Goal: Transaction & Acquisition: Download file/media

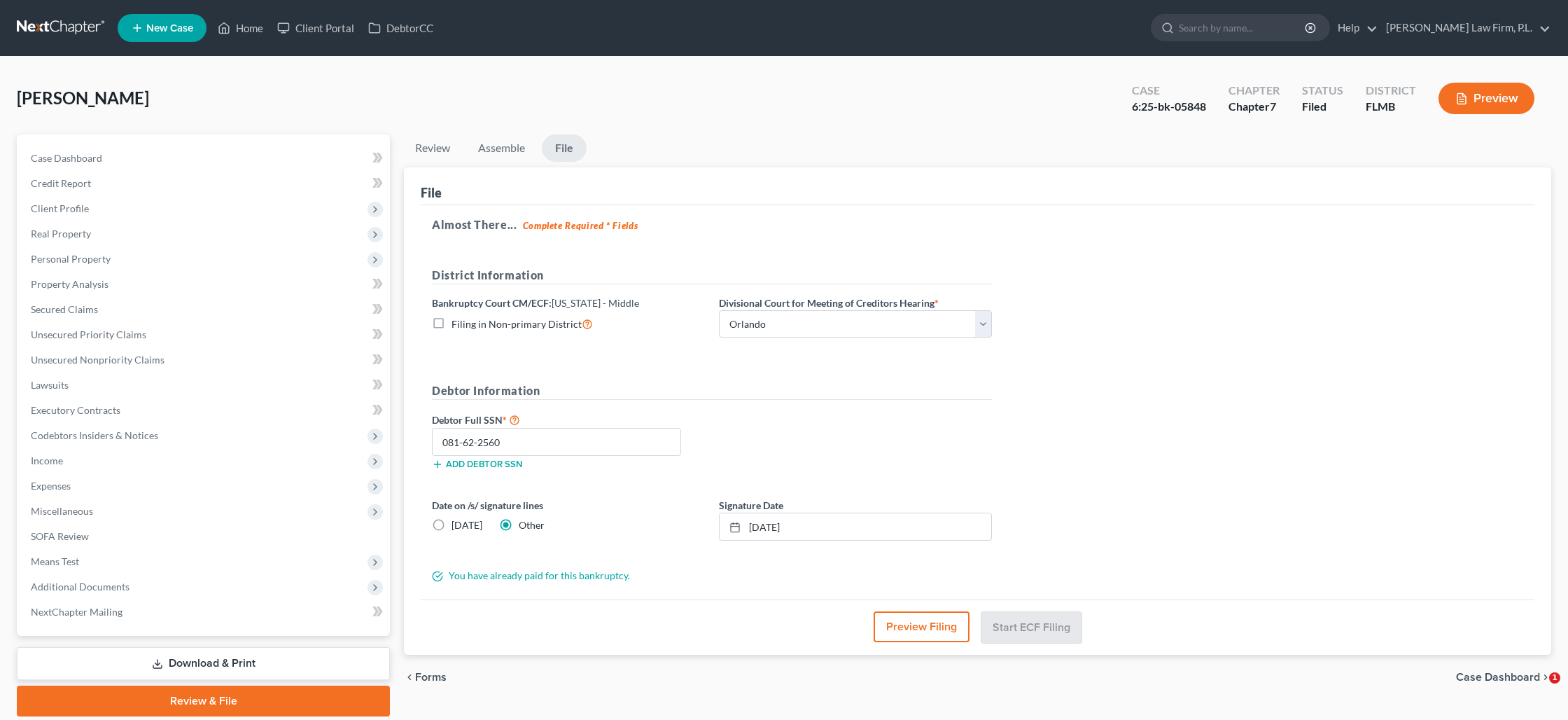
select select "2"
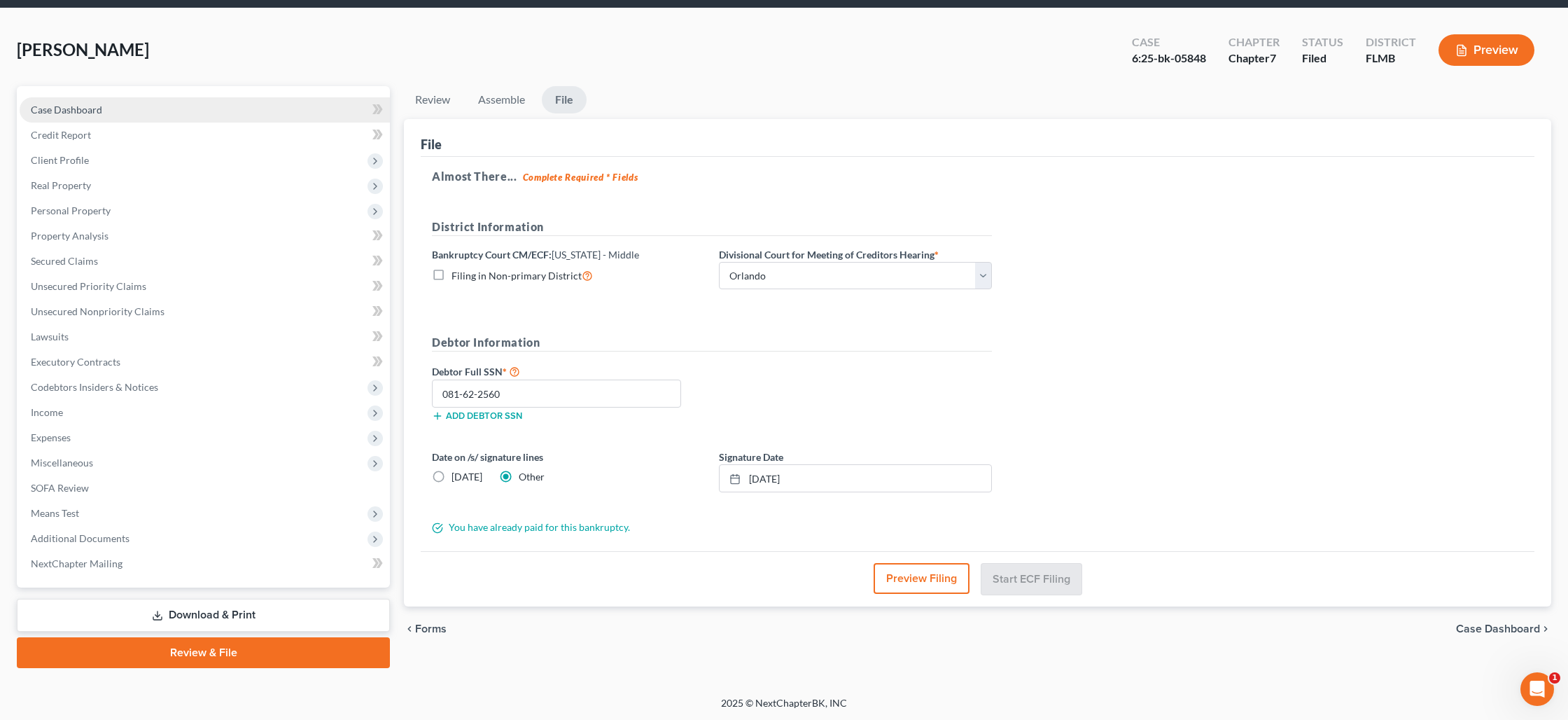
click at [48, 111] on span "Case Dashboard" at bounding box center [66, 110] width 71 height 12
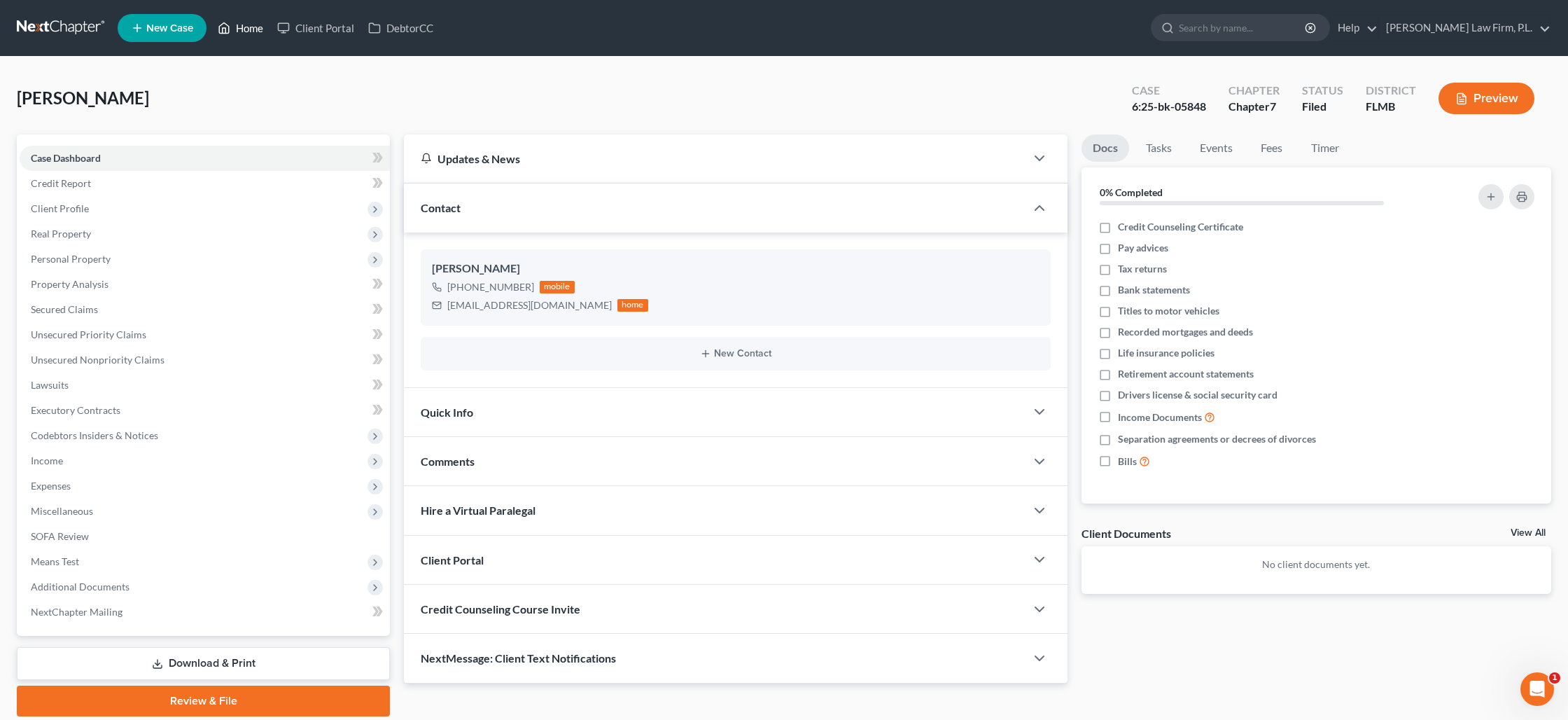
click at [252, 32] on link "Home" at bounding box center [241, 28] width 60 height 25
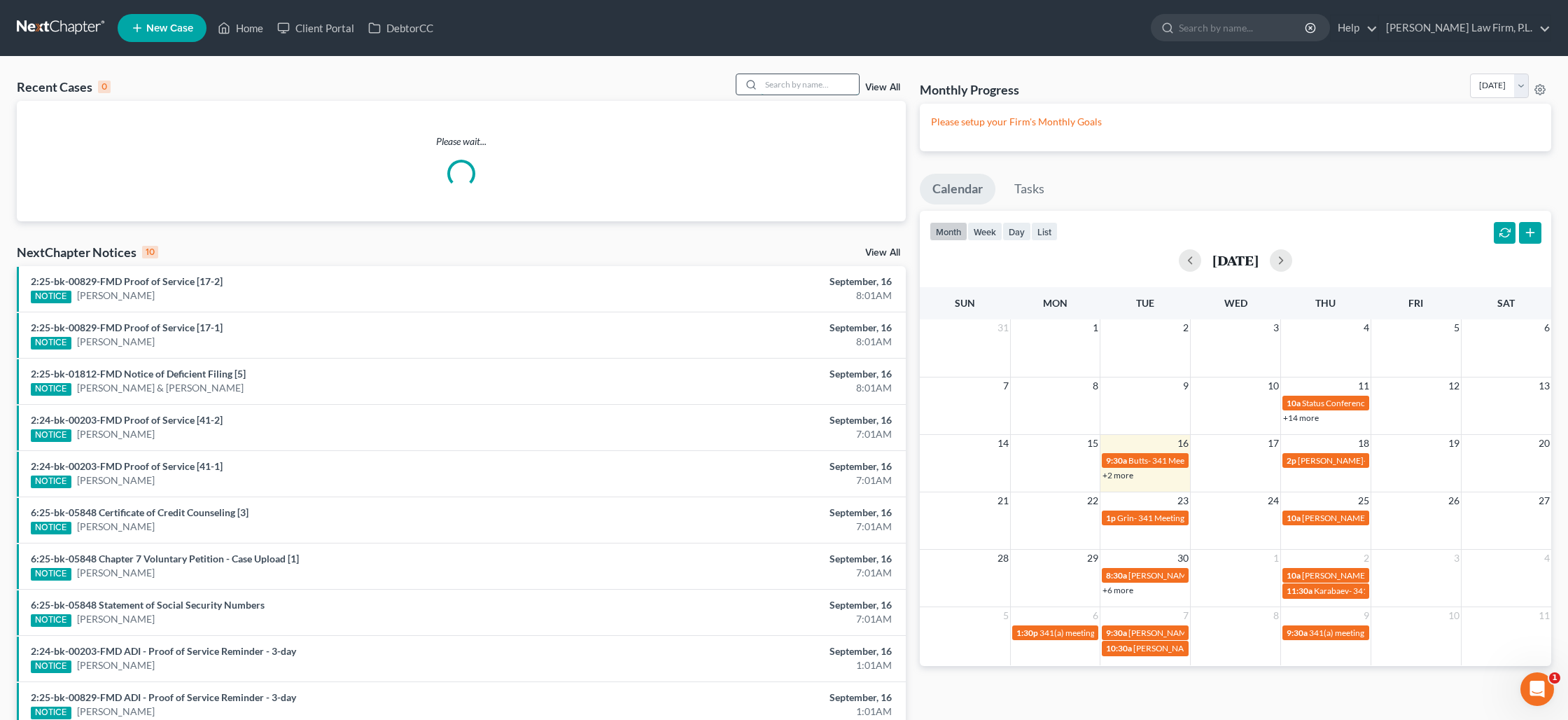
click at [803, 86] on input "search" at bounding box center [810, 84] width 98 height 20
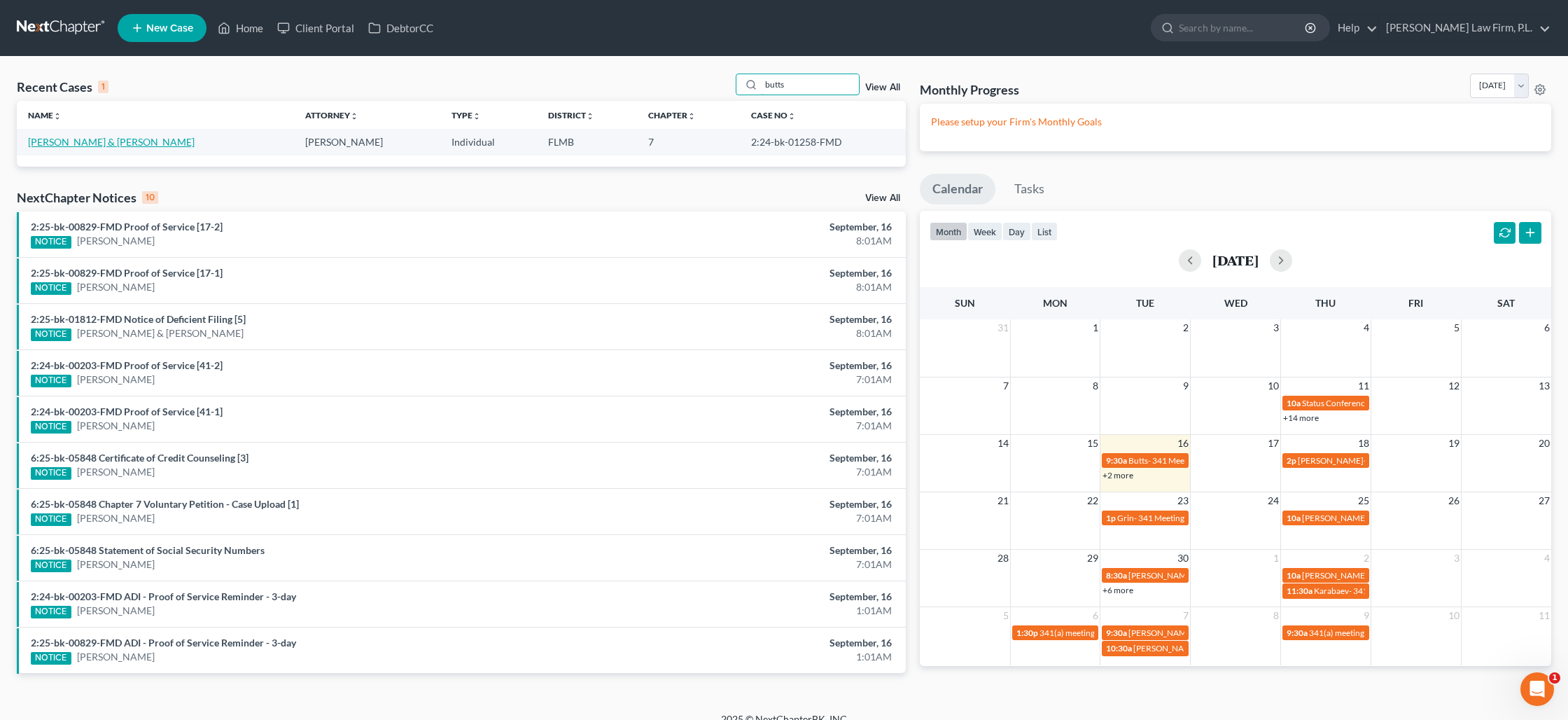
type input "butts"
click at [118, 145] on link "[PERSON_NAME] & [PERSON_NAME]" at bounding box center [111, 142] width 166 height 12
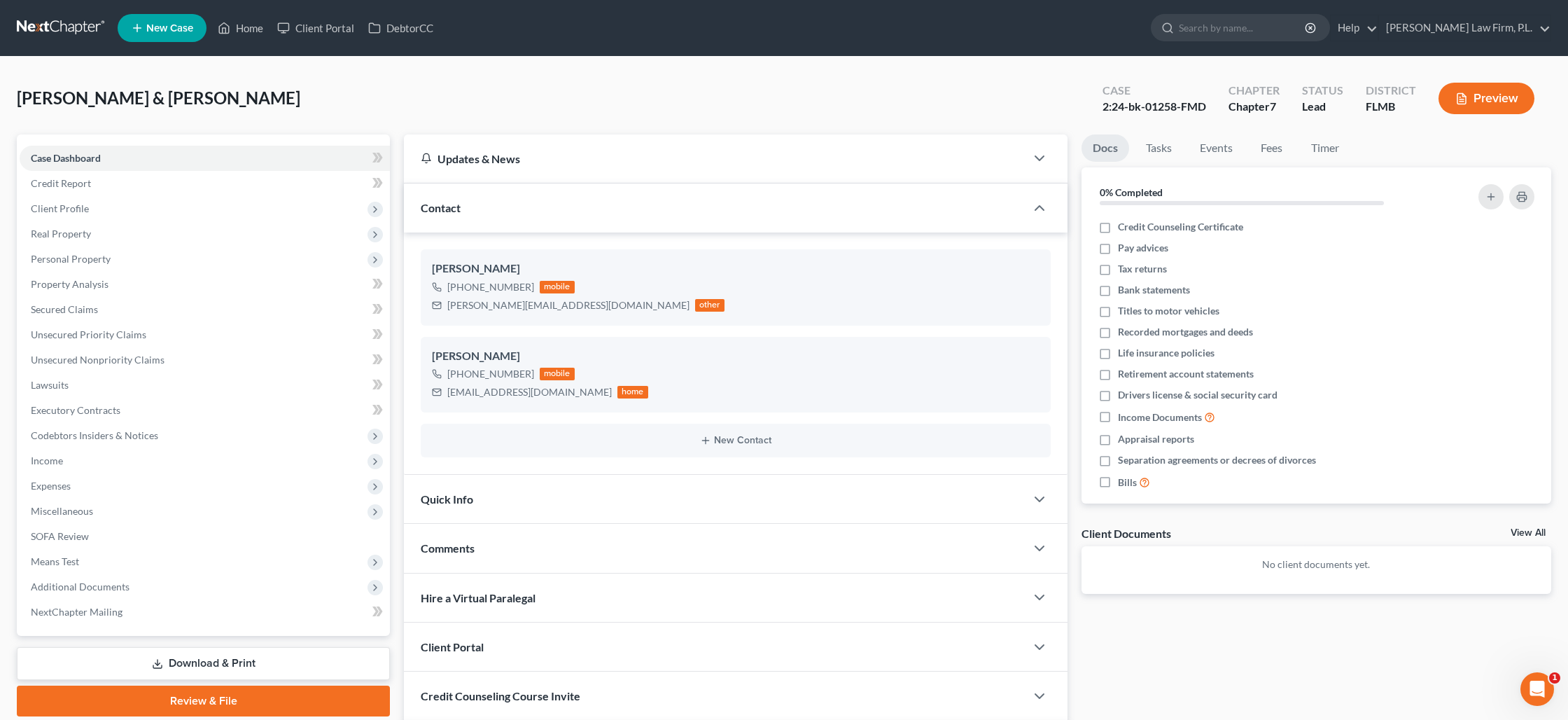
click at [221, 668] on link "Download & Print" at bounding box center [203, 663] width 373 height 33
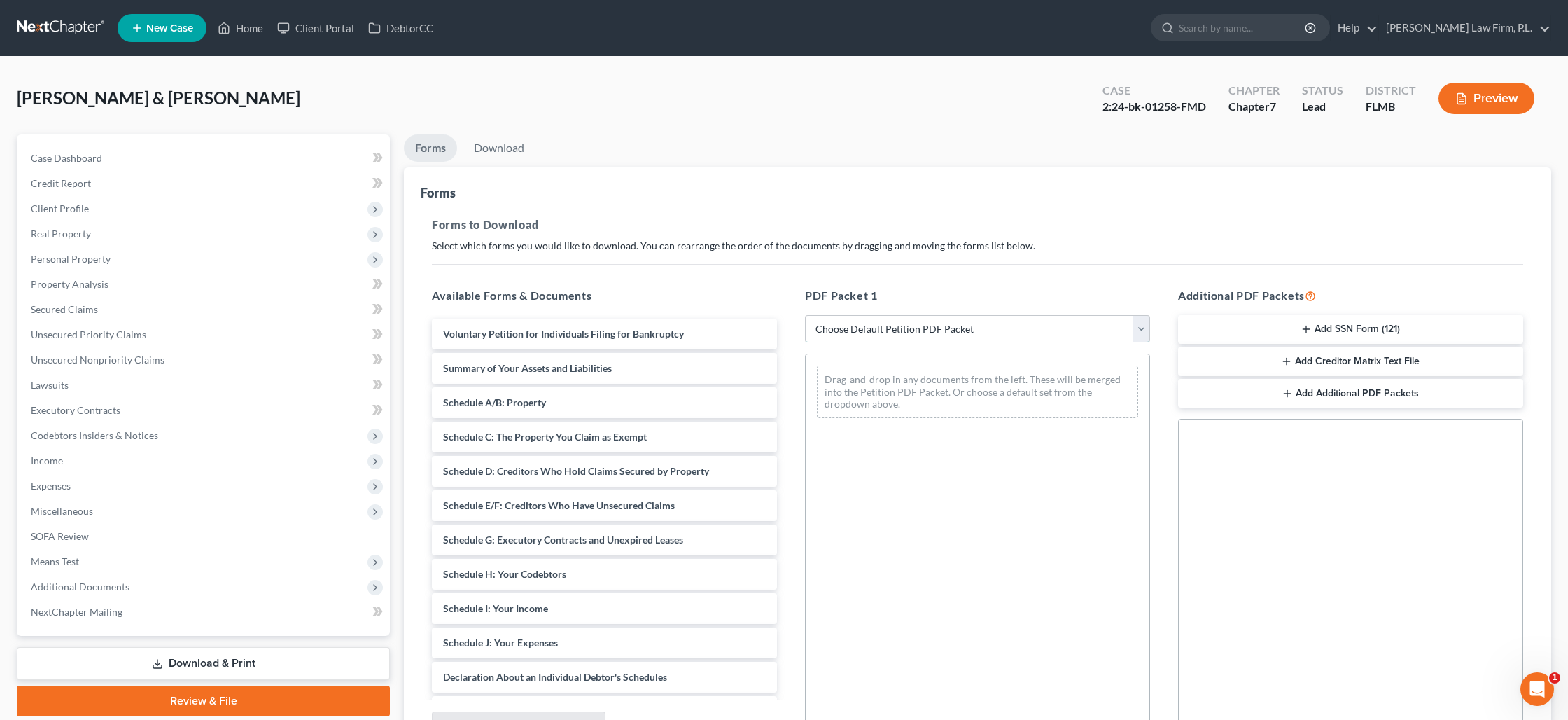
click at [989, 335] on select "Choose Default Petition PDF Packet Complete Bankruptcy Petition (all forms and …" at bounding box center [978, 329] width 345 height 28
select select "0"
click at [805, 315] on select "Choose Default Petition PDF Packet Complete Bankruptcy Petition (all forms and …" at bounding box center [978, 329] width 345 height 28
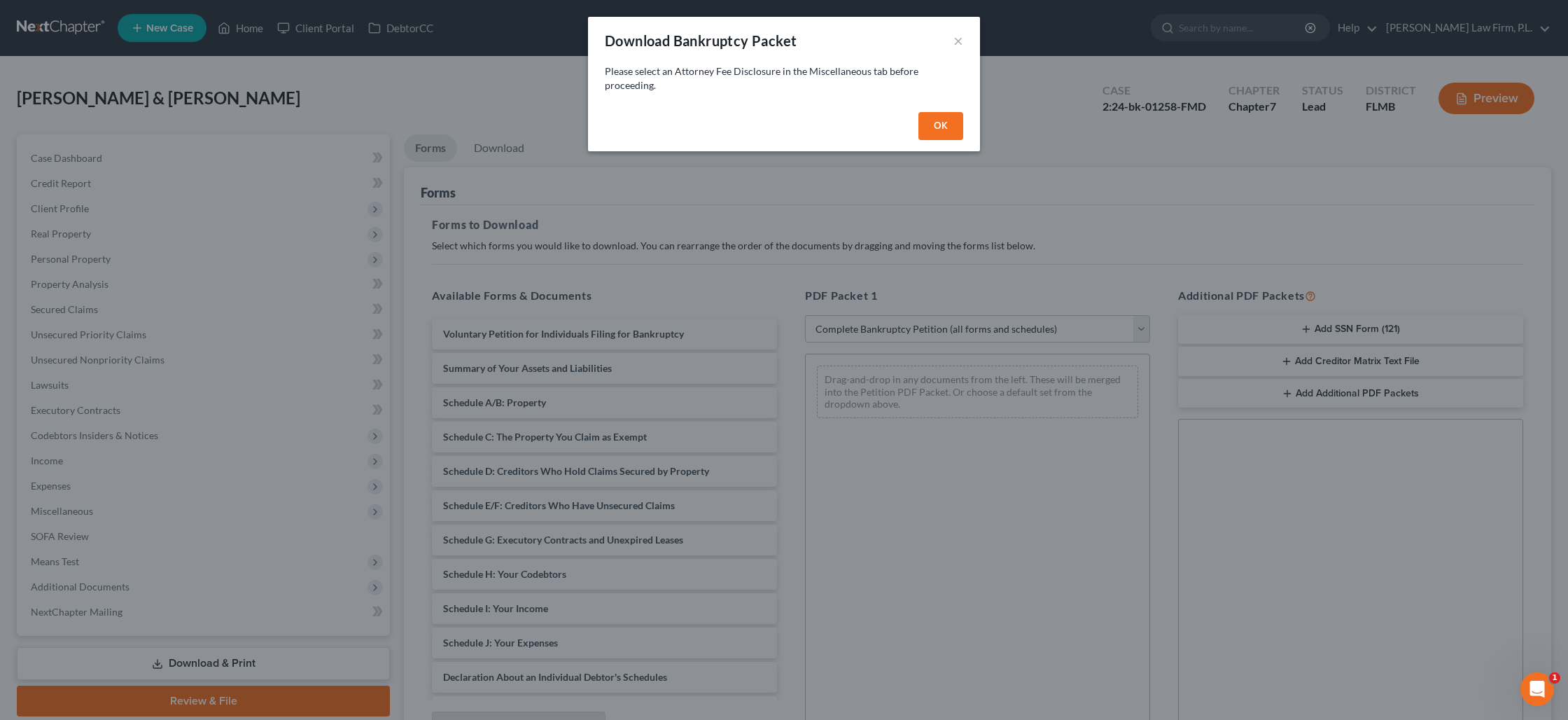
click at [950, 127] on button "OK" at bounding box center [941, 126] width 45 height 28
select select
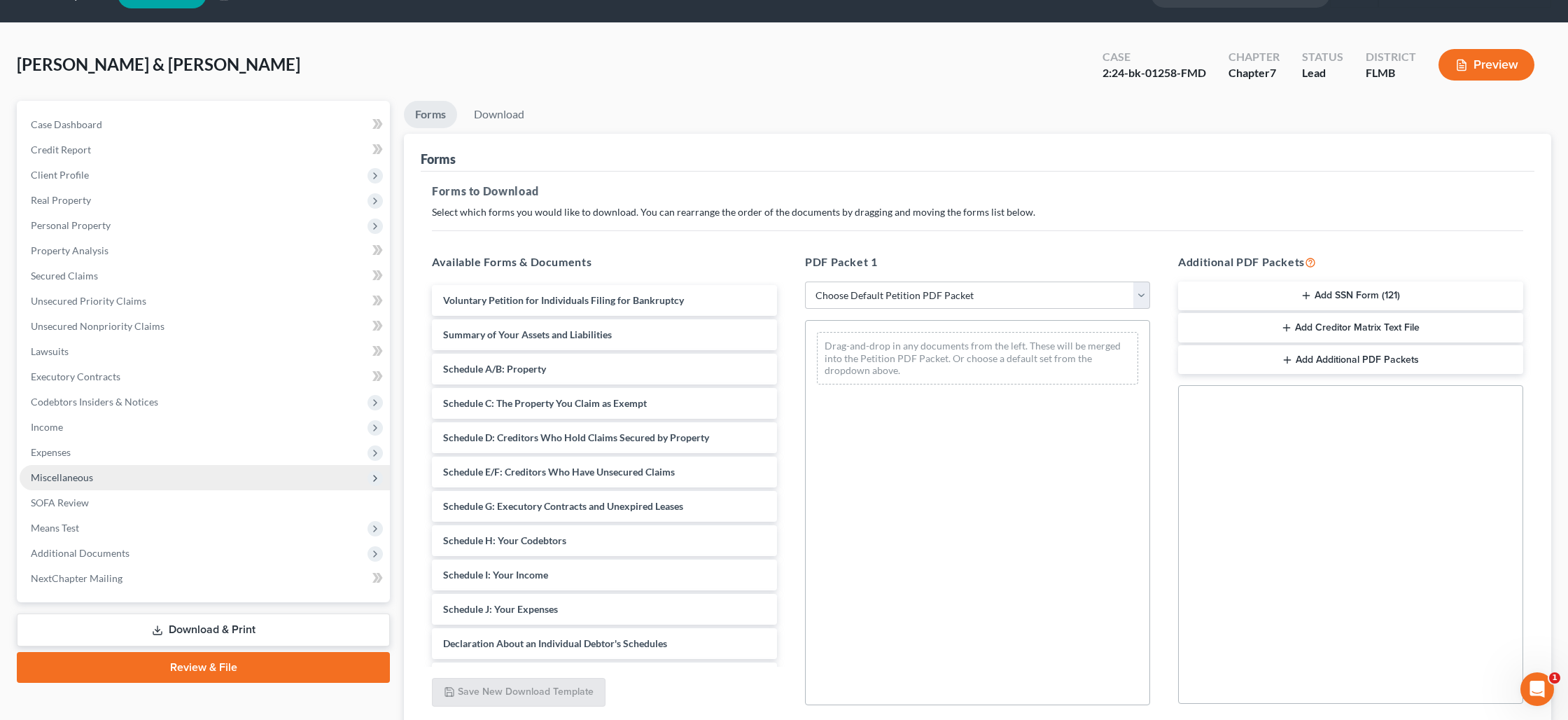
scroll to position [37, 0]
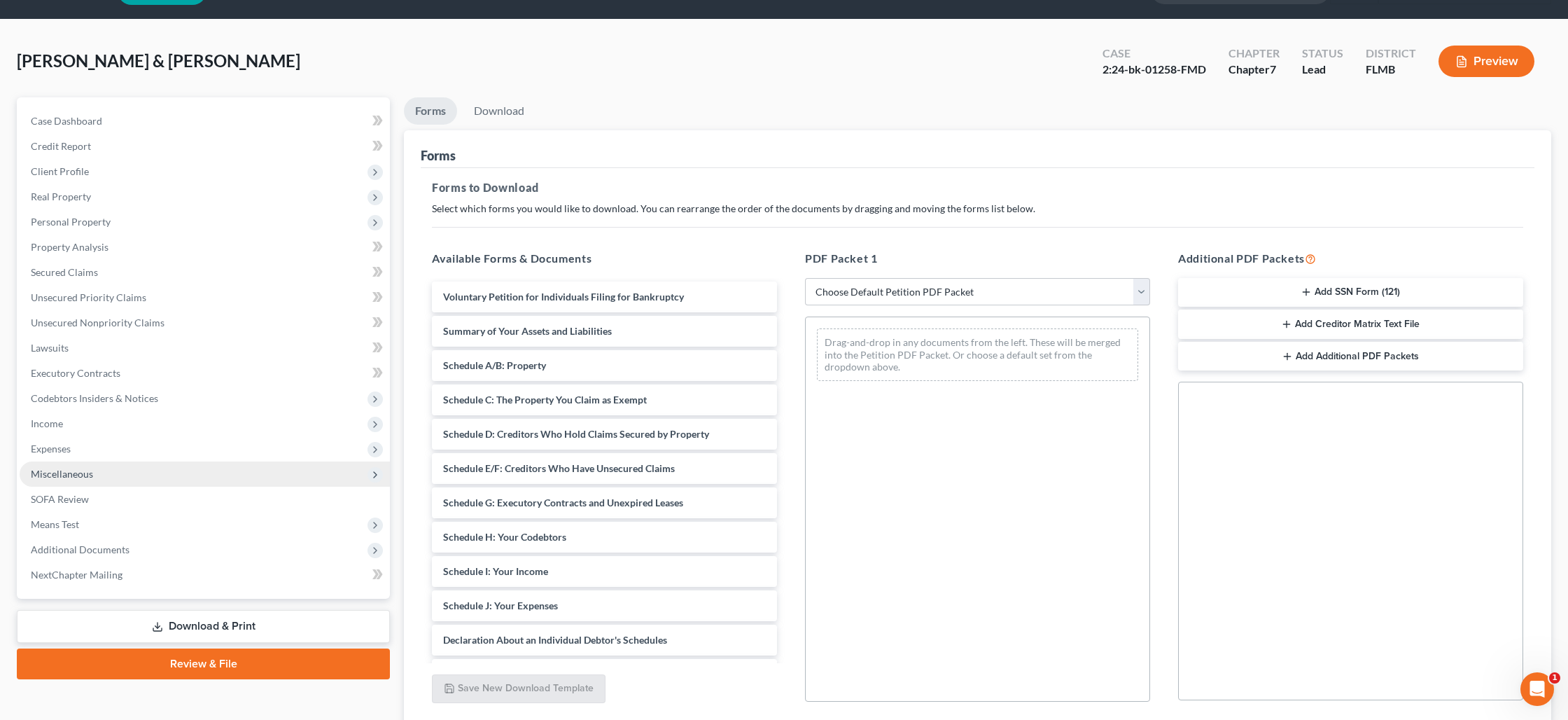
click at [130, 473] on span "Miscellaneous" at bounding box center [204, 474] width 370 height 25
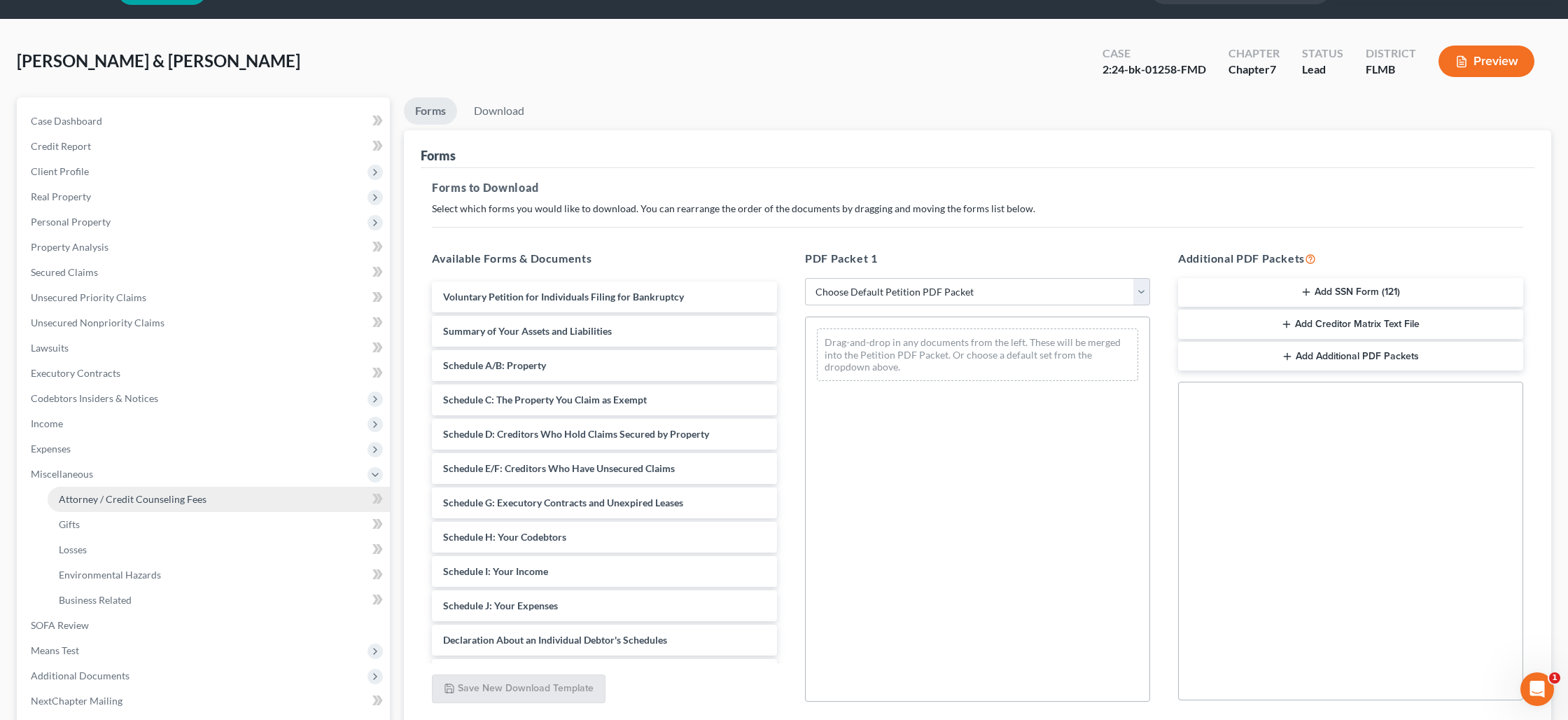
click at [132, 493] on span "Attorney / Credit Counseling Fees" at bounding box center [132, 499] width 148 height 12
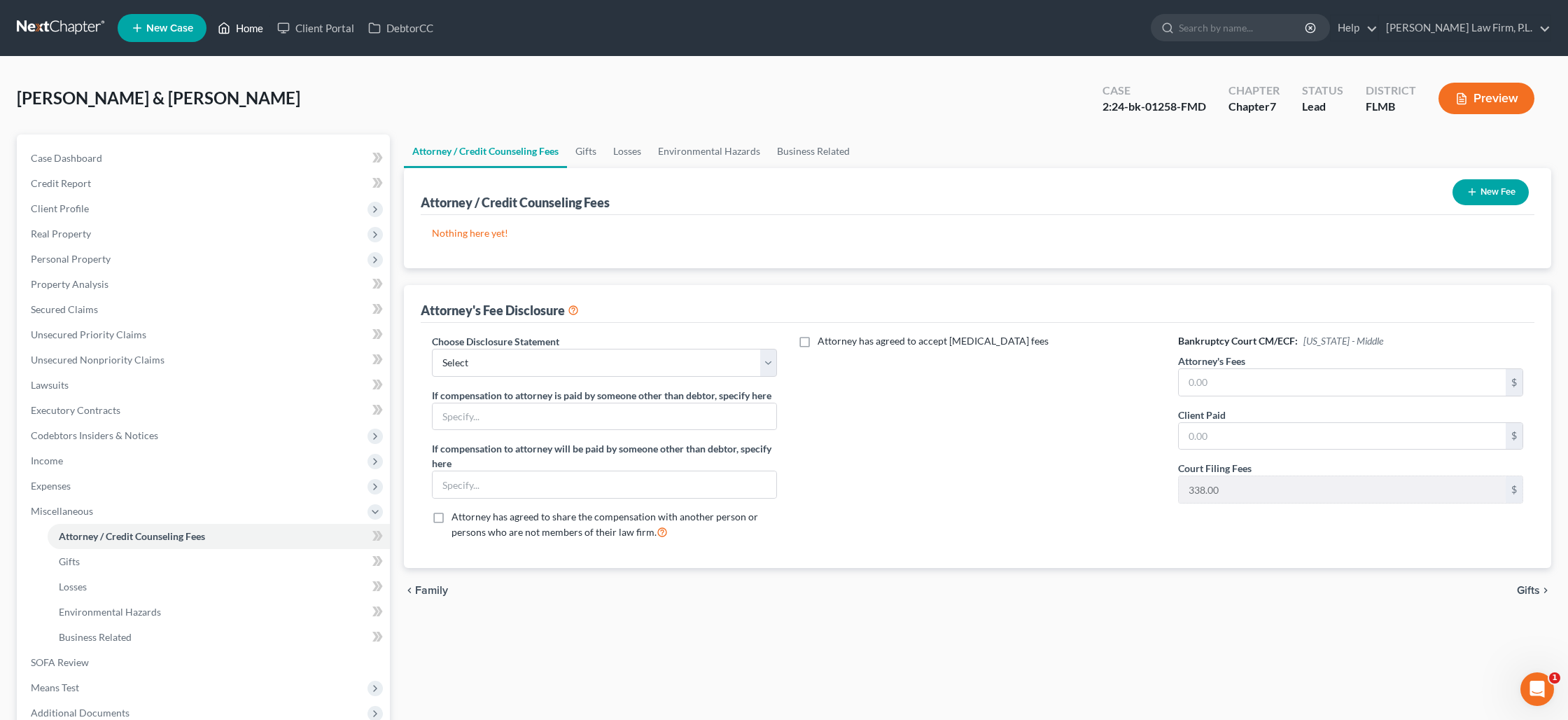
click at [247, 31] on link "Home" at bounding box center [241, 28] width 60 height 25
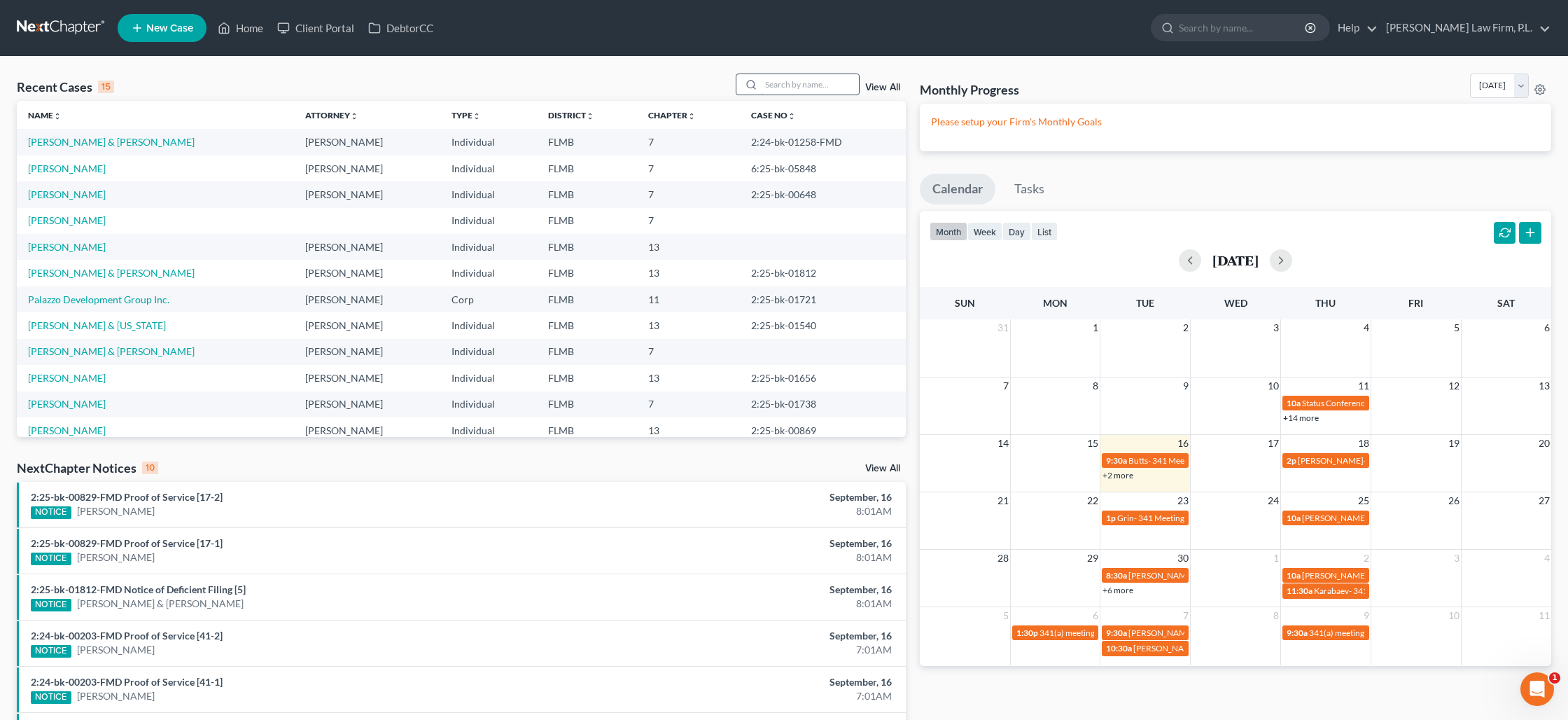
click at [778, 86] on input "search" at bounding box center [810, 84] width 98 height 20
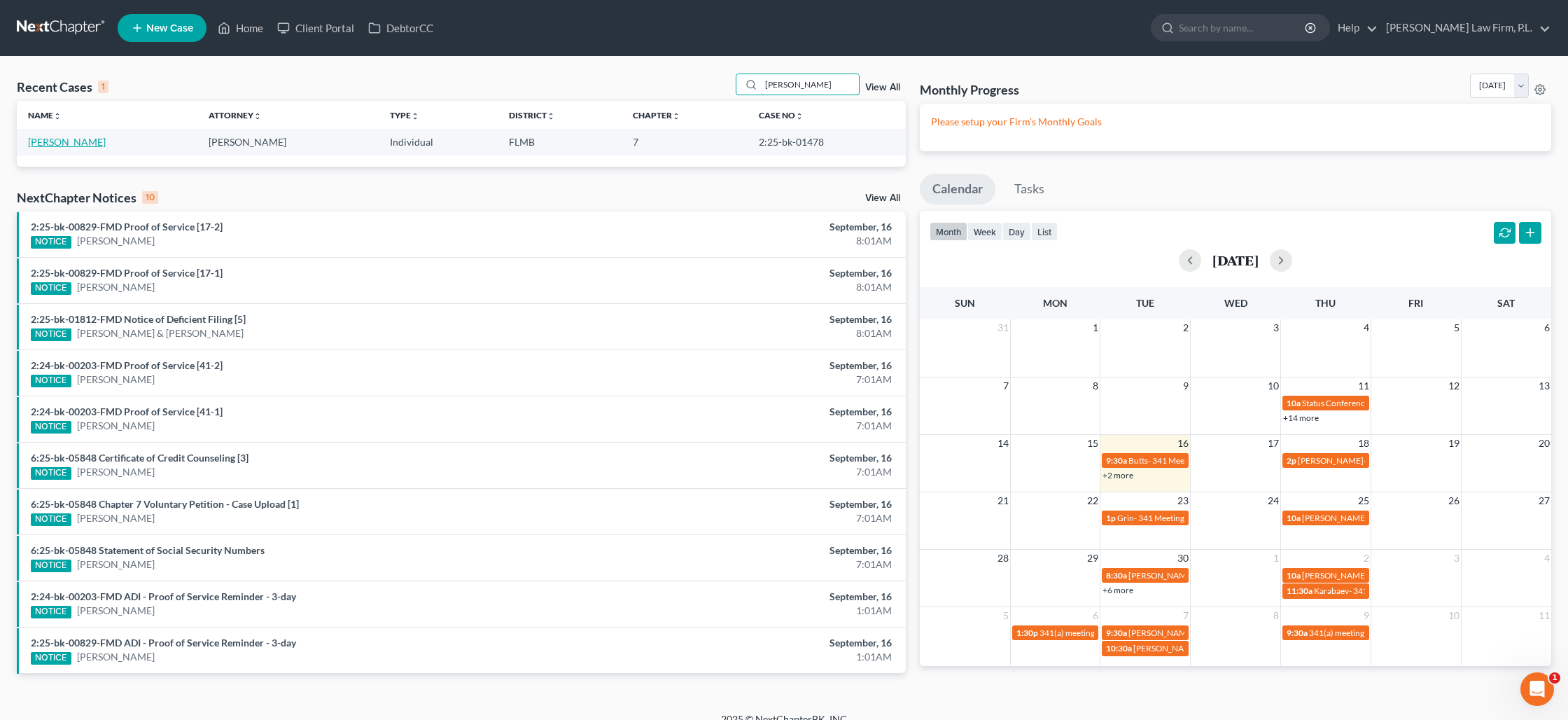
type input "[PERSON_NAME]"
click at [68, 144] on link "[PERSON_NAME]" at bounding box center [67, 142] width 78 height 12
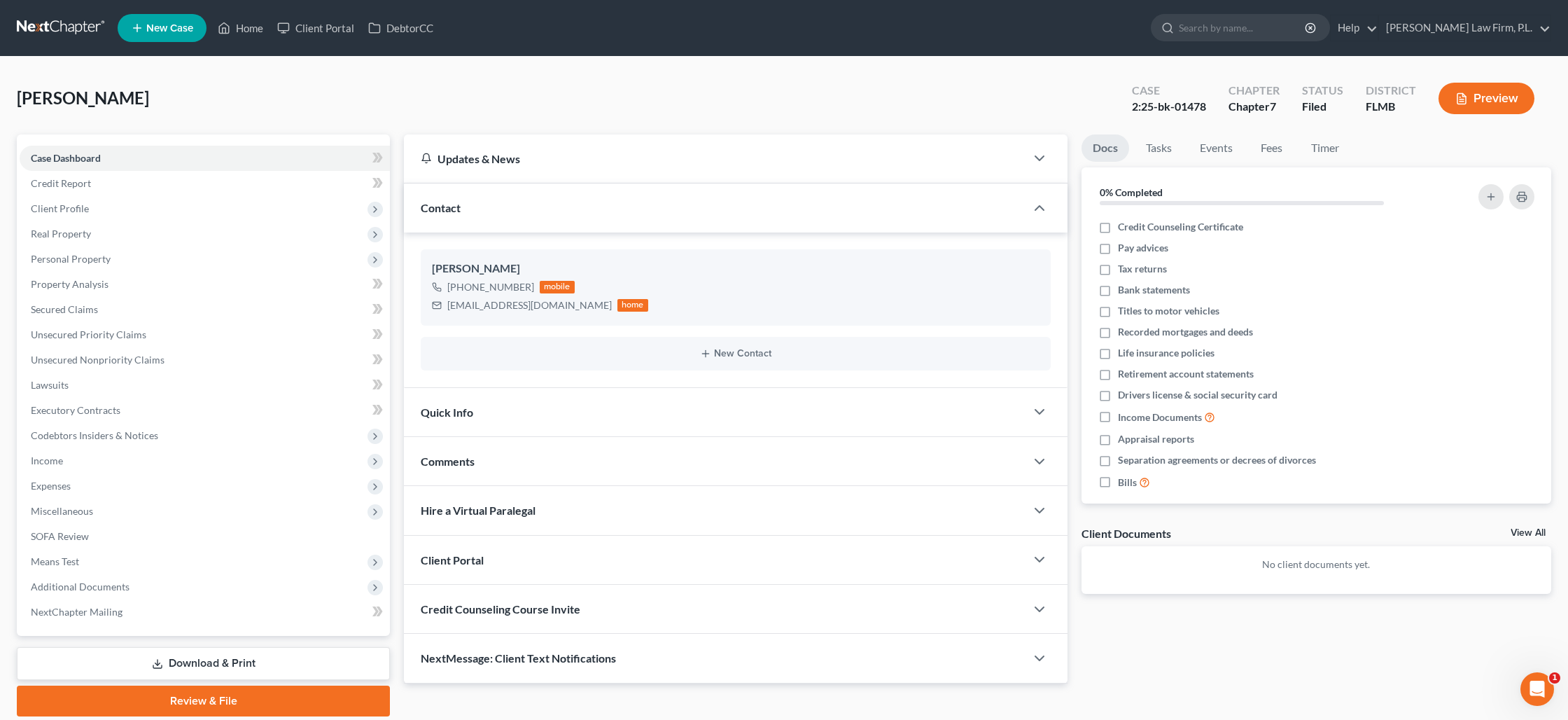
click at [238, 655] on link "Download & Print" at bounding box center [203, 663] width 373 height 33
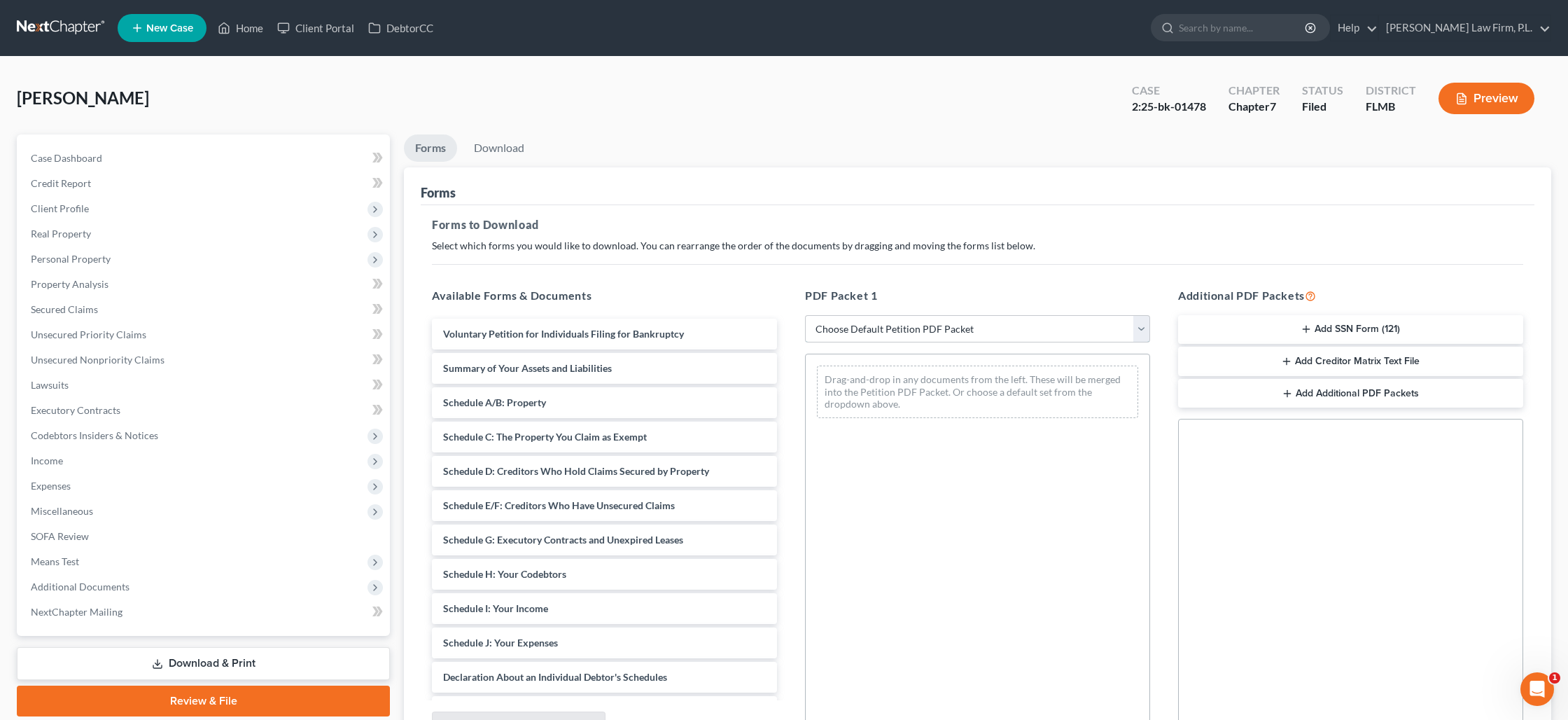
click at [1021, 321] on select "Choose Default Petition PDF Packet Complete Bankruptcy Petition (all forms and …" at bounding box center [978, 329] width 345 height 28
select select "0"
click at [805, 315] on select "Choose Default Petition PDF Packet Complete Bankruptcy Petition (all forms and …" at bounding box center [978, 329] width 345 height 28
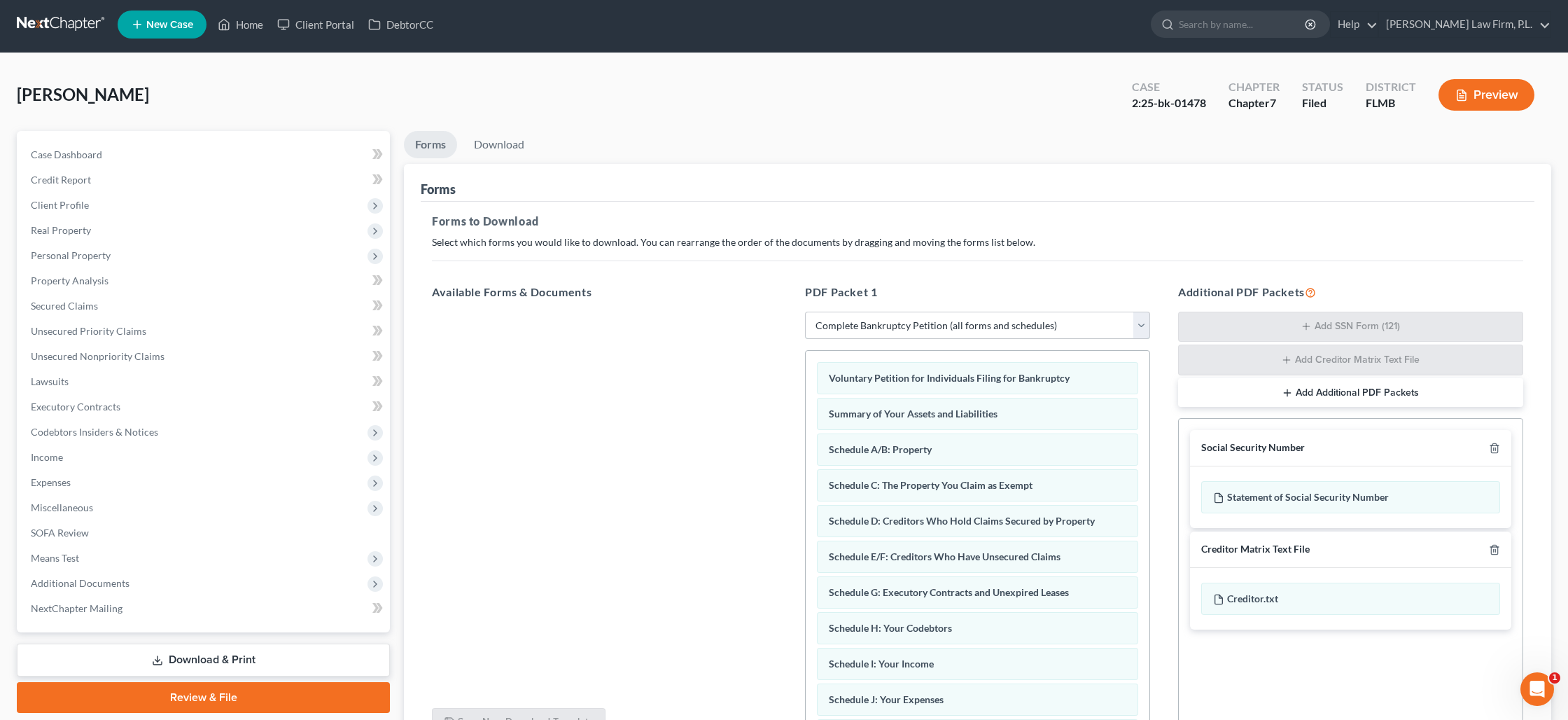
scroll to position [145, 0]
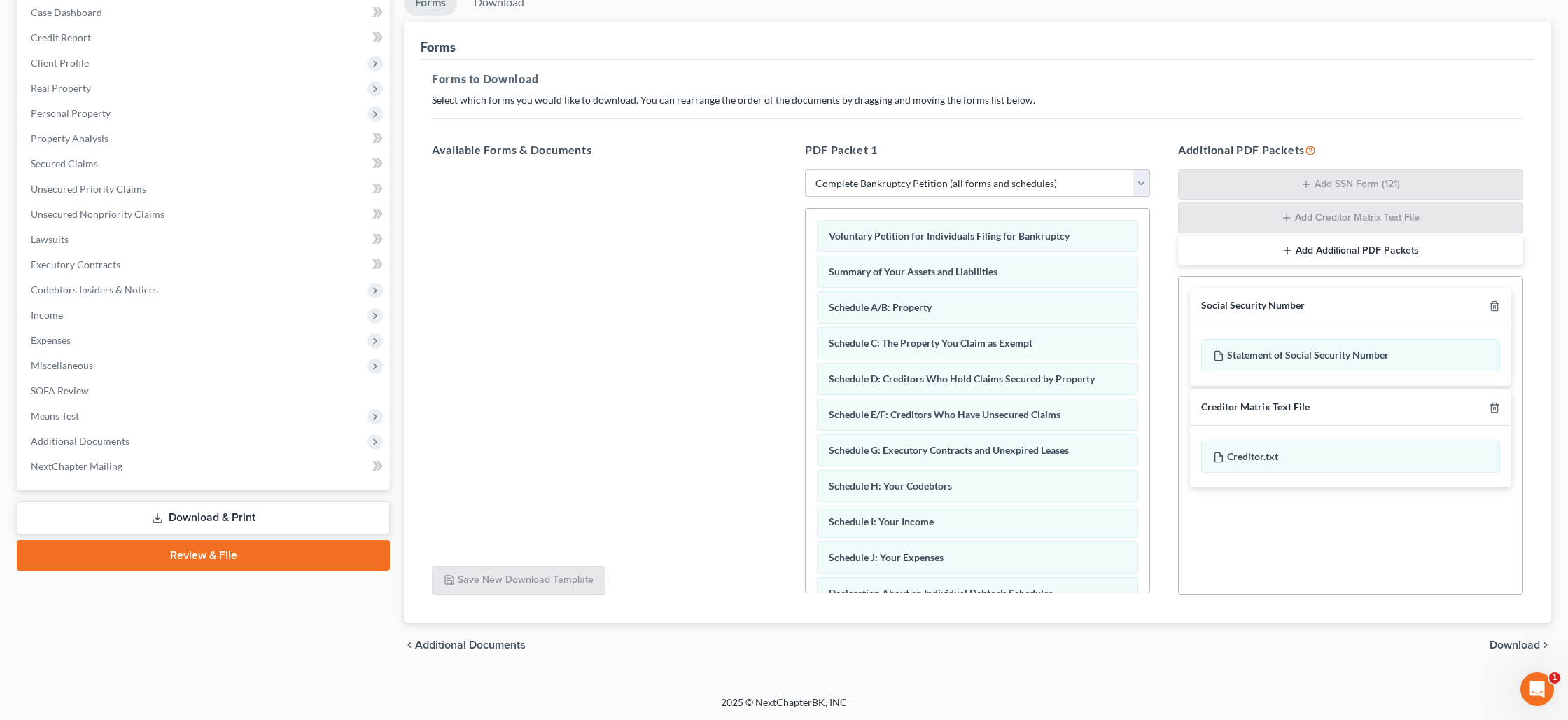
click at [1497, 645] on span "Download" at bounding box center [1514, 644] width 50 height 11
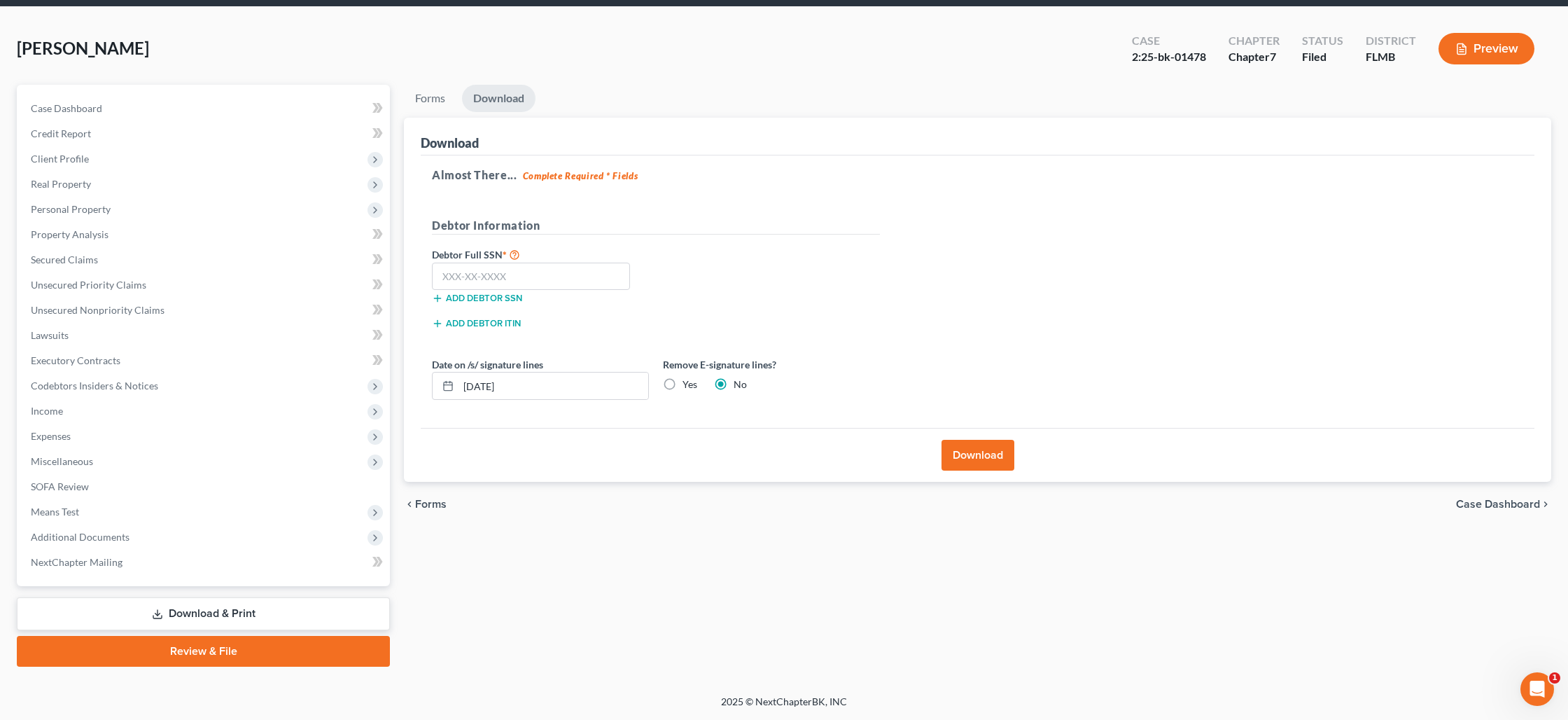
scroll to position [48, 0]
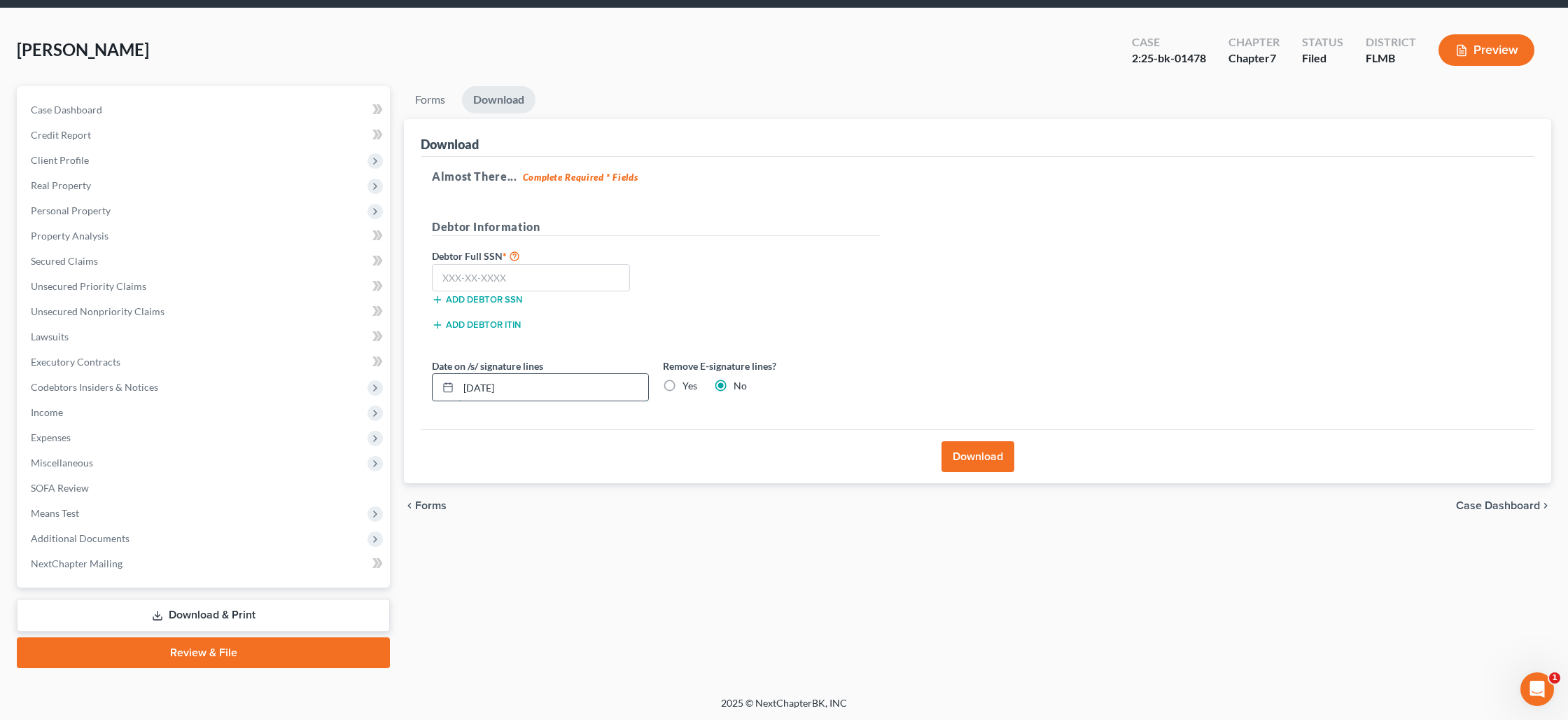
click at [578, 384] on input "[DATE]" at bounding box center [553, 387] width 190 height 27
click at [683, 387] on label "Yes" at bounding box center [690, 385] width 15 height 14
click at [688, 387] on input "Yes" at bounding box center [693, 383] width 9 height 9
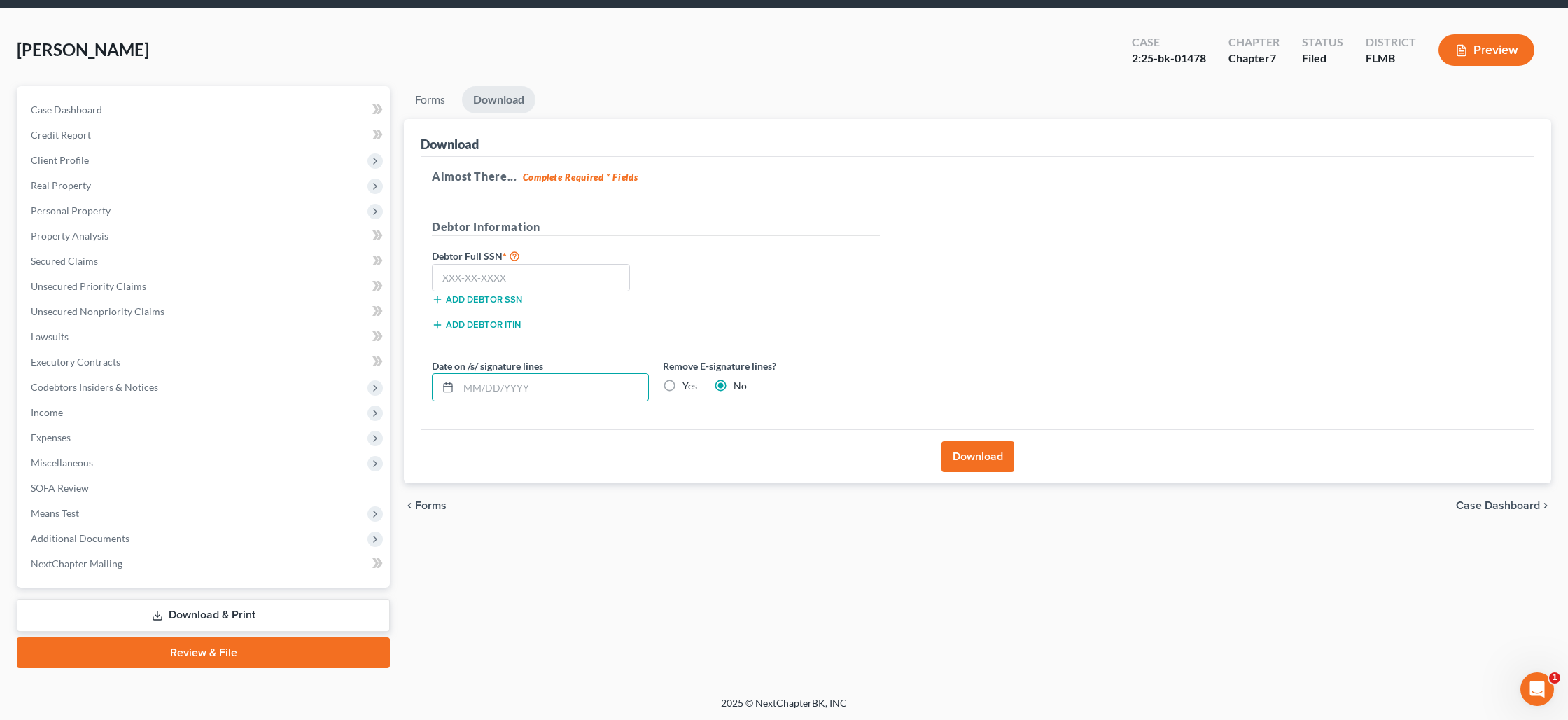
radio input "true"
radio input "false"
click at [966, 458] on button "Download" at bounding box center [978, 457] width 73 height 31
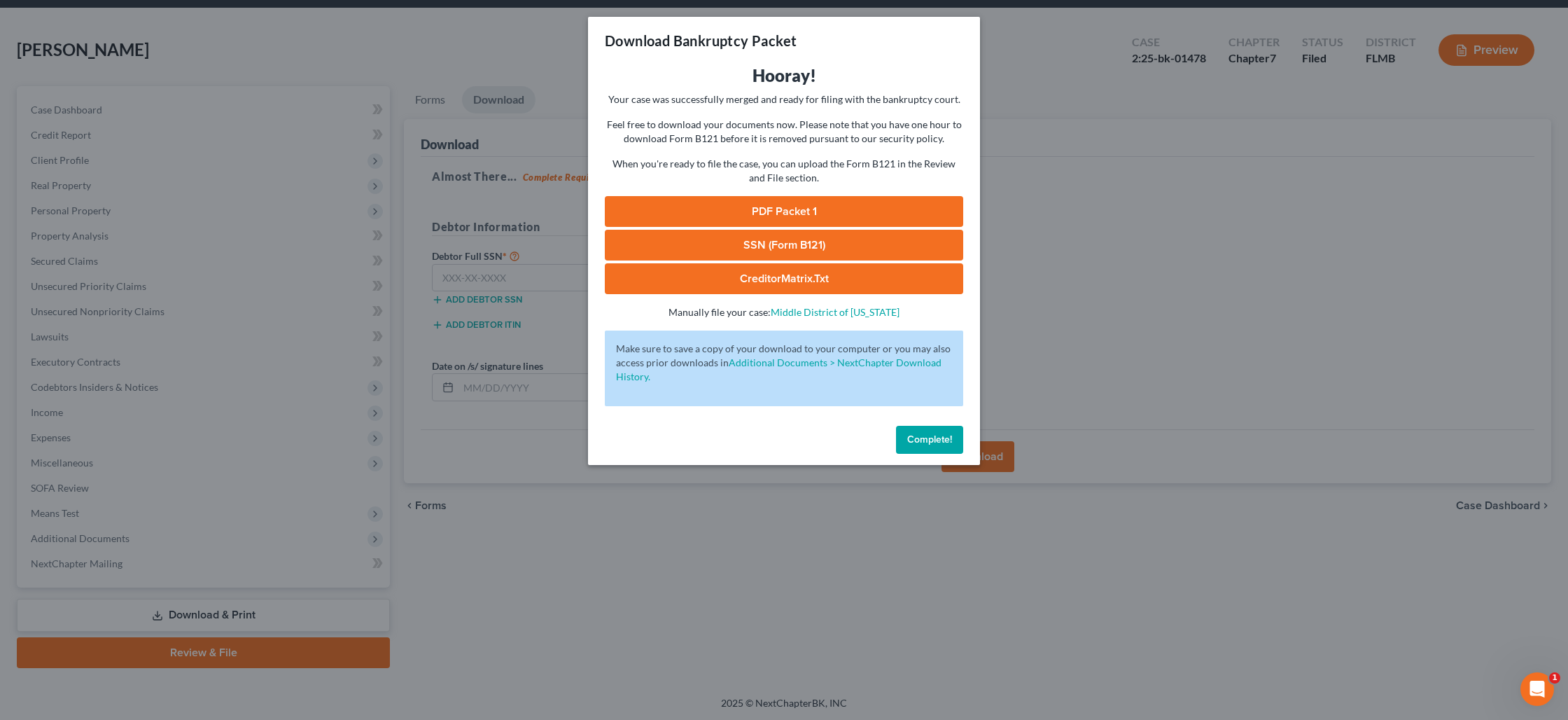
click at [762, 210] on link "PDF Packet 1" at bounding box center [784, 212] width 358 height 31
